Goal: Task Accomplishment & Management: Complete application form

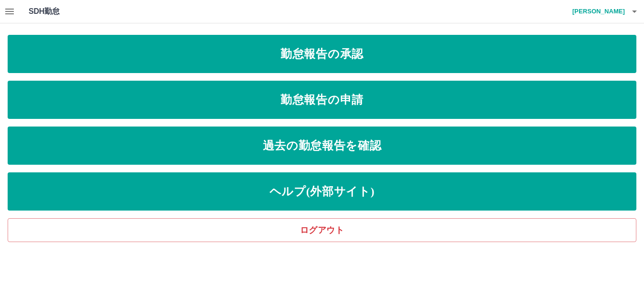
click at [306, 92] on link "勤怠報告の申請" at bounding box center [322, 100] width 629 height 38
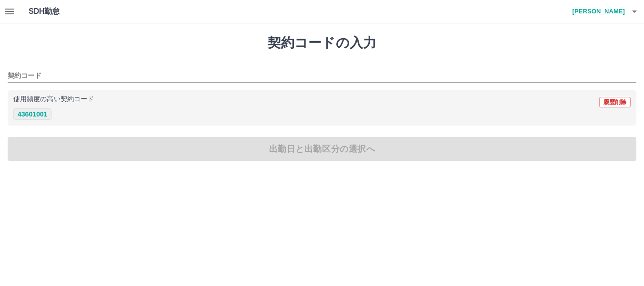
click at [32, 114] on button "43601001" at bounding box center [32, 113] width 38 height 11
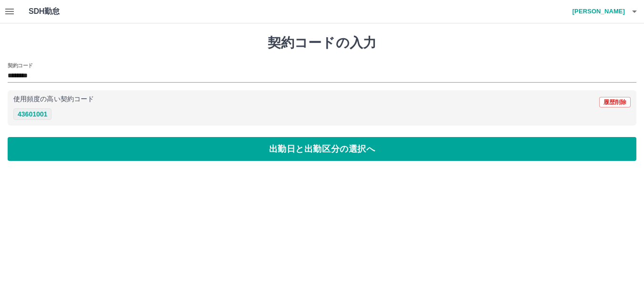
type input "********"
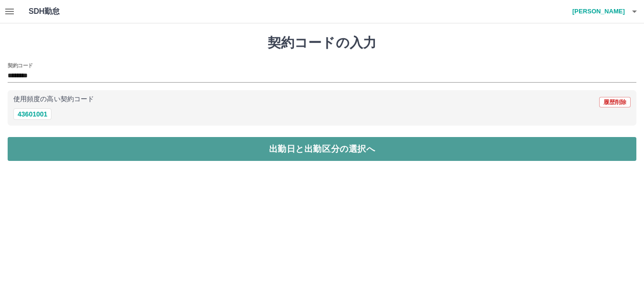
click at [52, 145] on button "出勤日と出勤区分の選択へ" at bounding box center [322, 149] width 629 height 24
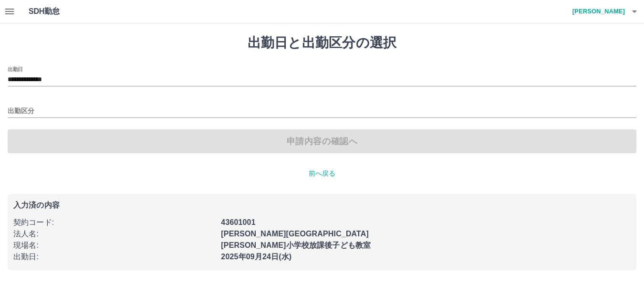
click at [42, 104] on div "出勤区分" at bounding box center [322, 108] width 629 height 20
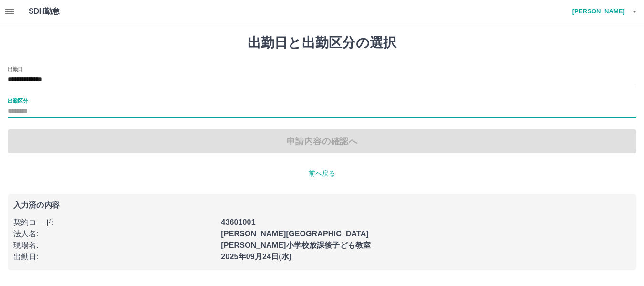
click at [40, 114] on input "出勤区分" at bounding box center [322, 111] width 629 height 12
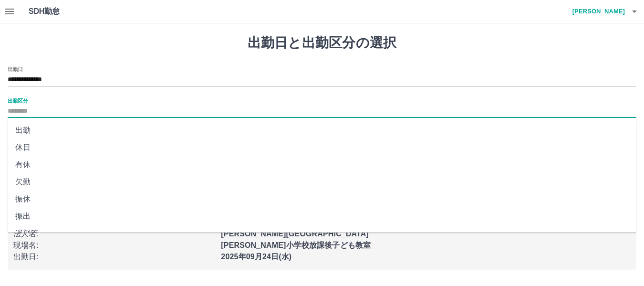
click at [40, 132] on li "出勤" at bounding box center [322, 130] width 629 height 17
type input "**"
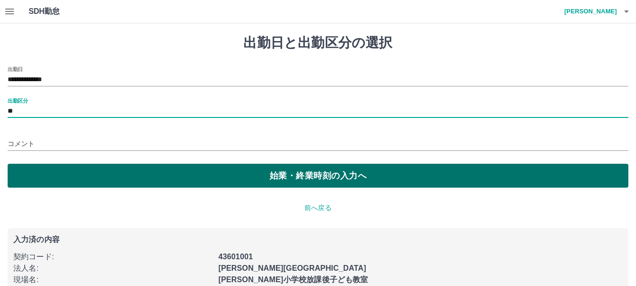
click at [59, 168] on button "始業・終業時刻の入力へ" at bounding box center [318, 176] width 621 height 24
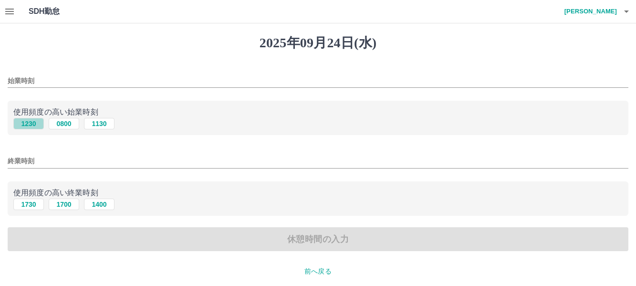
click at [31, 124] on button "1230" at bounding box center [28, 123] width 31 height 11
type input "****"
click at [33, 202] on button "1730" at bounding box center [28, 203] width 31 height 11
type input "****"
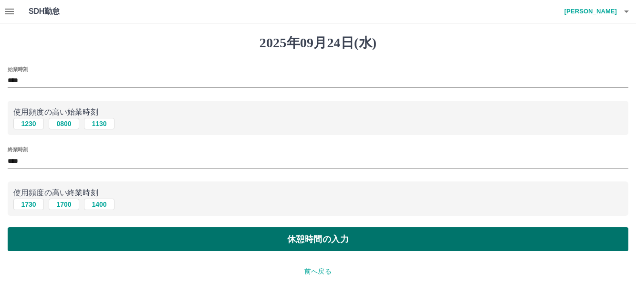
click at [71, 234] on button "休憩時間の入力" at bounding box center [318, 239] width 621 height 24
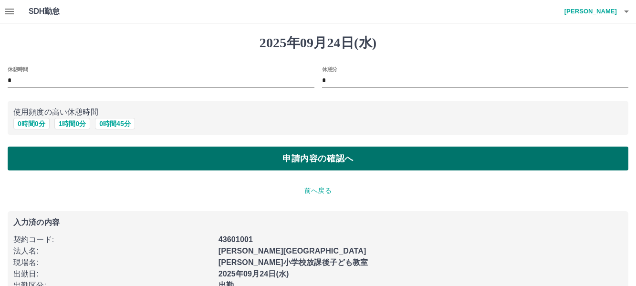
click at [182, 161] on button "申請内容の確認へ" at bounding box center [318, 158] width 621 height 24
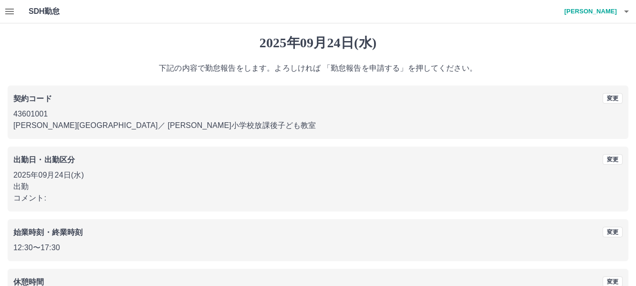
scroll to position [72, 0]
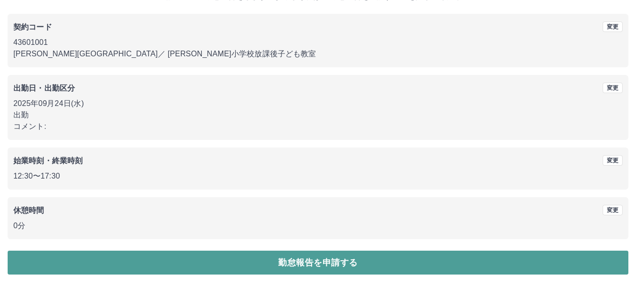
click at [317, 262] on button "勤怠報告を申請する" at bounding box center [318, 262] width 621 height 24
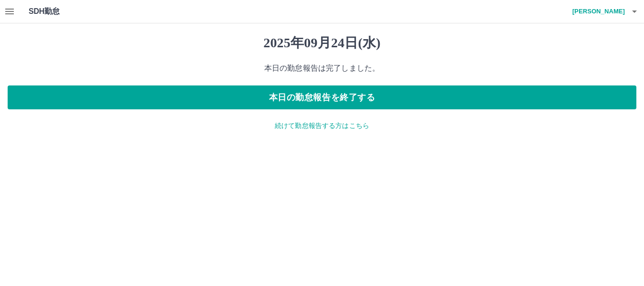
click at [11, 9] on icon "button" at bounding box center [9, 12] width 9 height 6
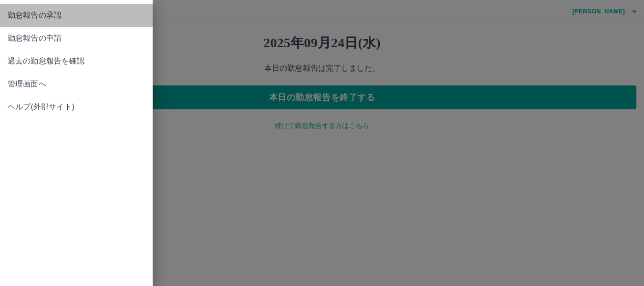
click at [23, 16] on span "勤怠報告の承認" at bounding box center [76, 15] width 137 height 11
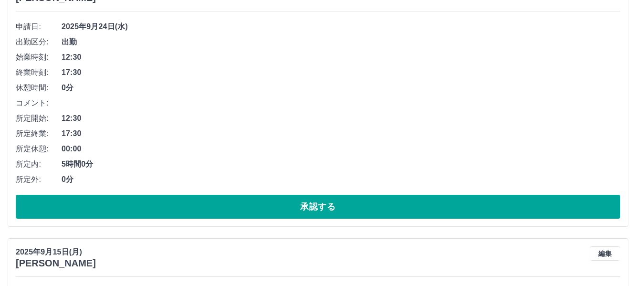
scroll to position [140, 0]
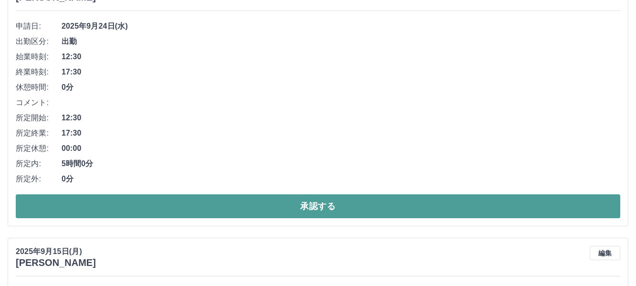
click at [291, 209] on button "承認する" at bounding box center [318, 206] width 605 height 24
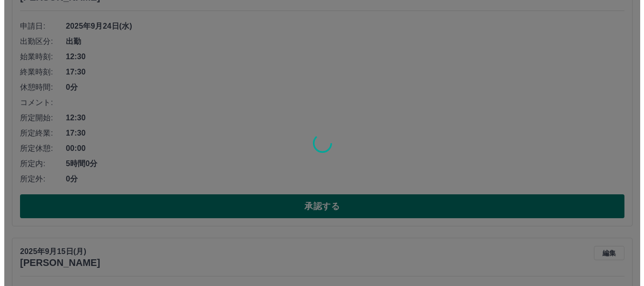
scroll to position [0, 0]
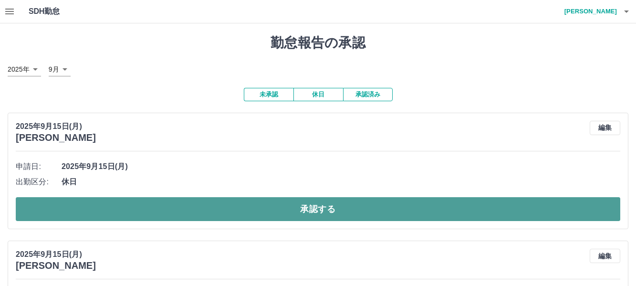
click at [292, 208] on button "承認する" at bounding box center [318, 209] width 605 height 24
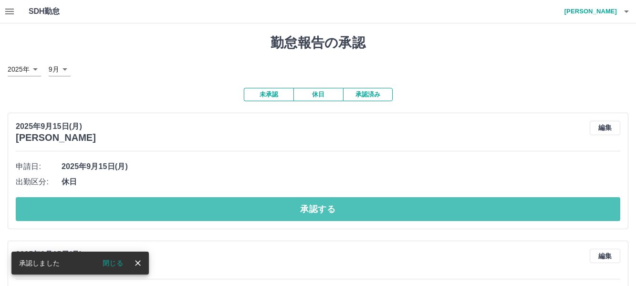
click at [288, 211] on button "承認する" at bounding box center [318, 209] width 605 height 24
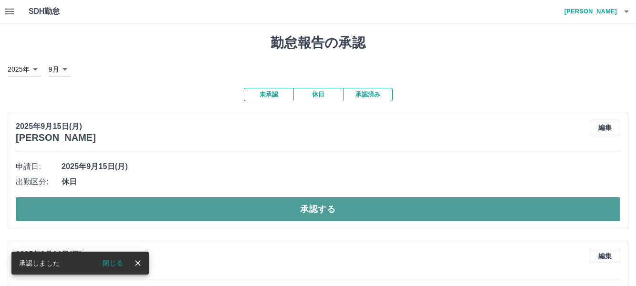
click at [289, 210] on button "承認する" at bounding box center [318, 209] width 605 height 24
click at [291, 207] on button "承認する" at bounding box center [322, 209] width 613 height 24
